Goal: Navigation & Orientation: Find specific page/section

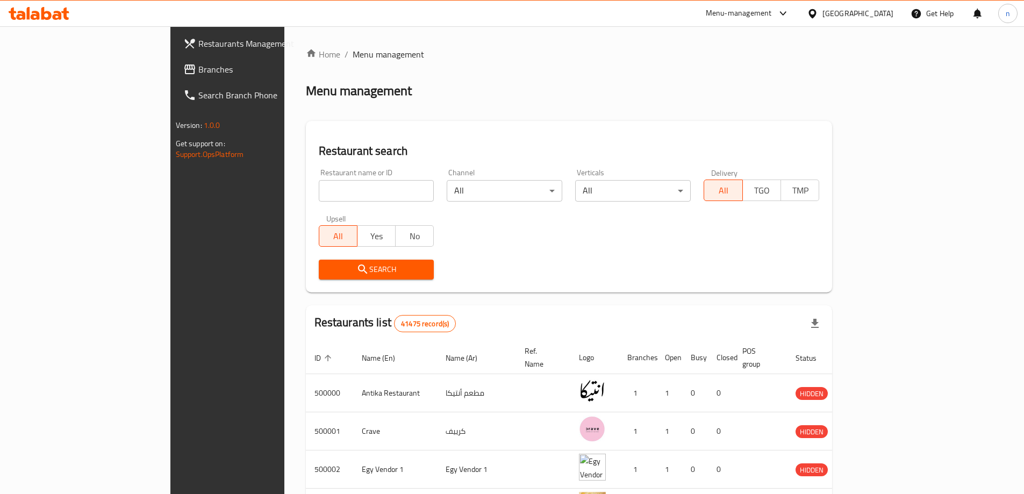
click at [879, 8] on div "[GEOGRAPHIC_DATA]" at bounding box center [857, 14] width 71 height 12
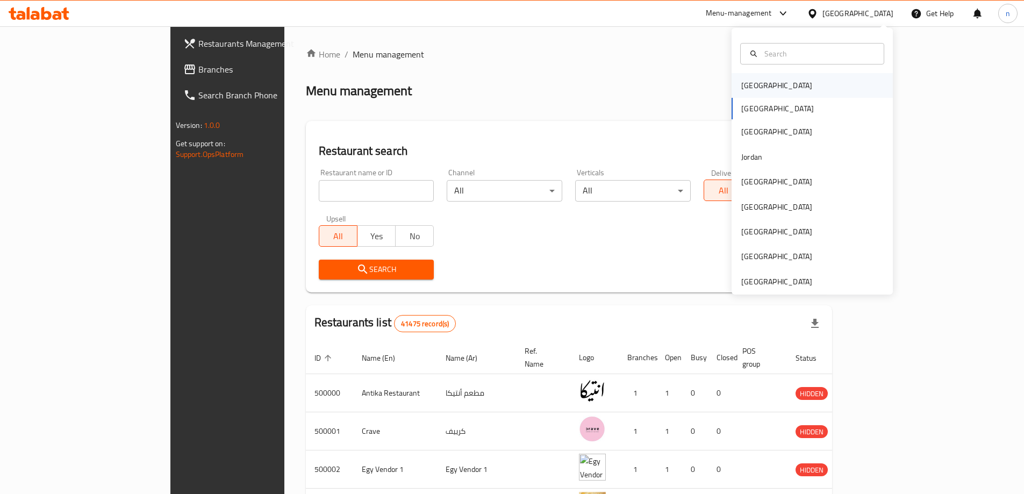
click at [765, 85] on div "[GEOGRAPHIC_DATA]" at bounding box center [777, 85] width 88 height 25
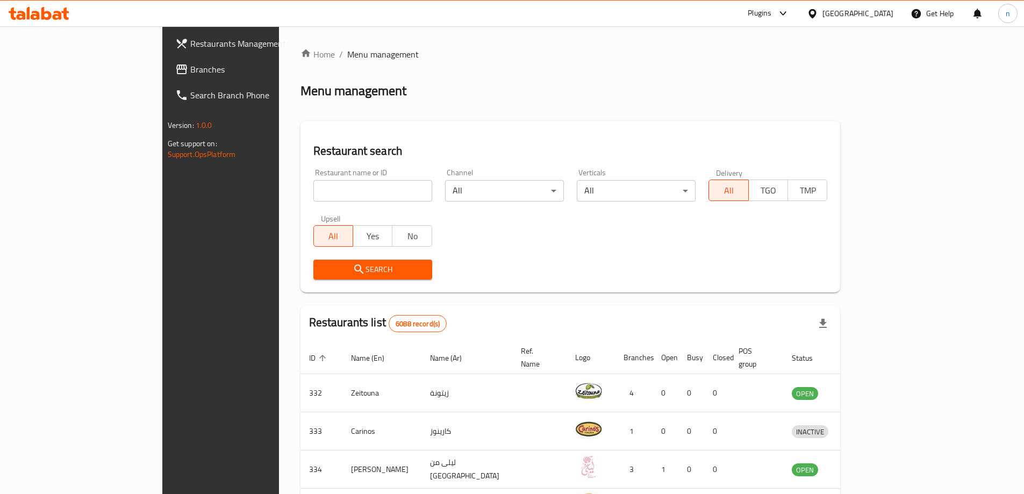
click at [347, 55] on span "Menu management" at bounding box center [382, 54] width 71 height 13
click at [790, 10] on icon at bounding box center [783, 13] width 13 height 13
click at [712, 102] on div "Restaurant-Management" at bounding box center [725, 97] width 84 height 12
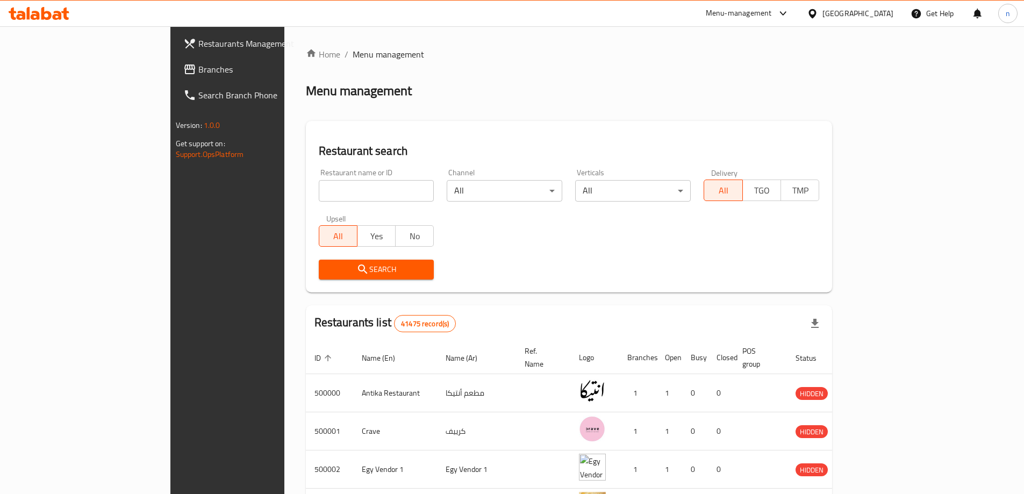
click at [891, 13] on div "[GEOGRAPHIC_DATA]" at bounding box center [857, 14] width 71 height 12
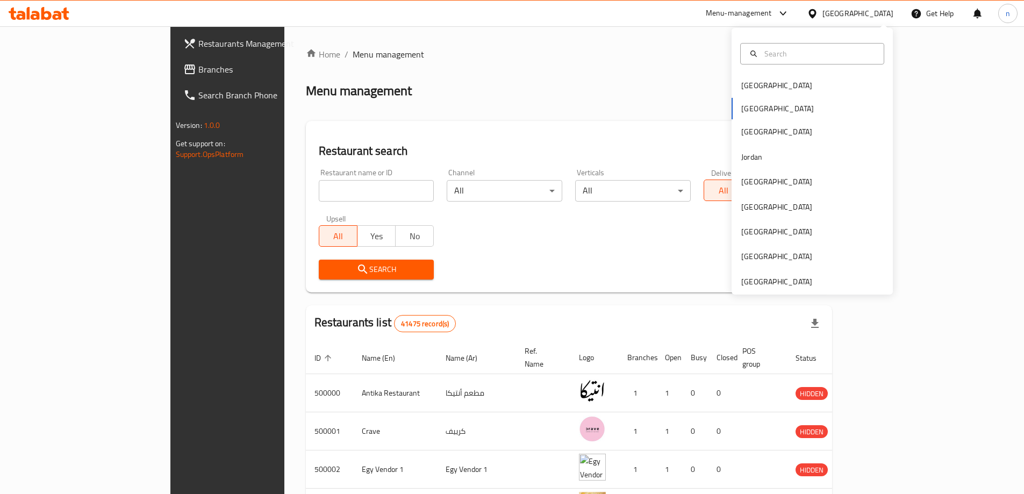
click at [798, 5] on div "Menu-management" at bounding box center [747, 14] width 101 height 26
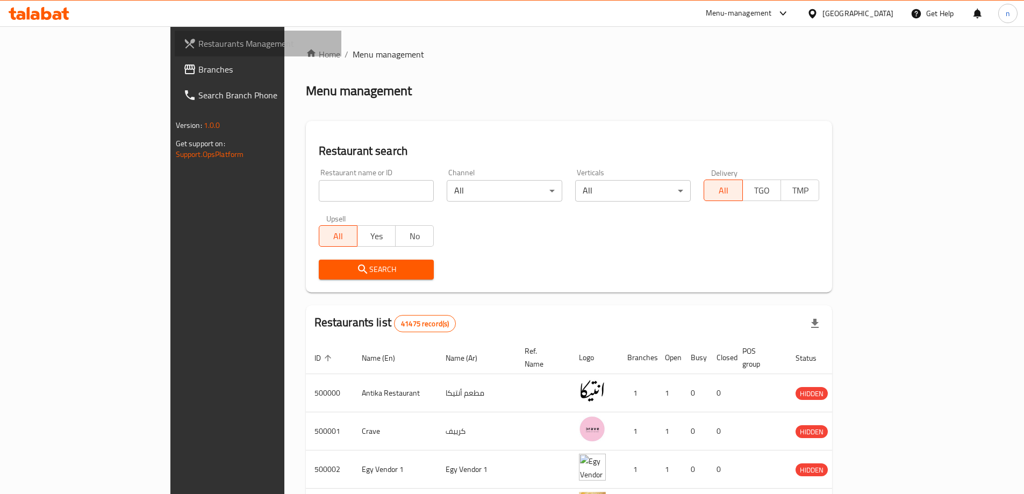
click at [198, 39] on span "Restaurants Management" at bounding box center [265, 43] width 134 height 13
